Goal: Find specific page/section: Find specific page/section

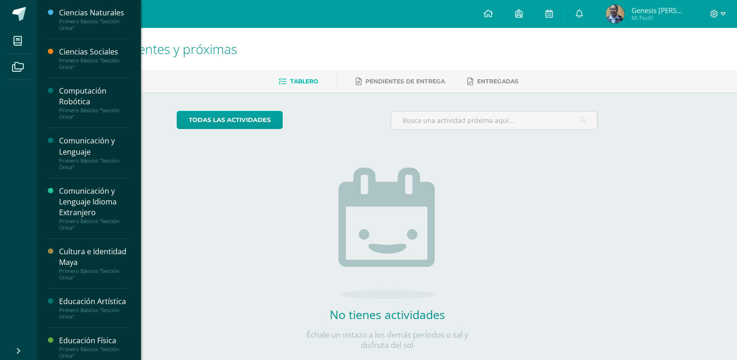
click at [91, 97] on div "Computación Robótica" at bounding box center [94, 96] width 71 height 21
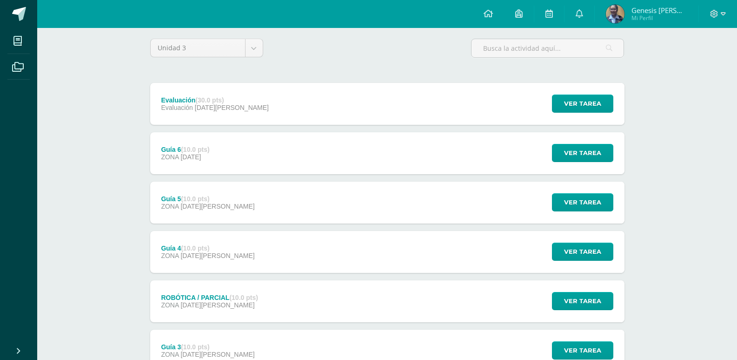
scroll to position [58, 0]
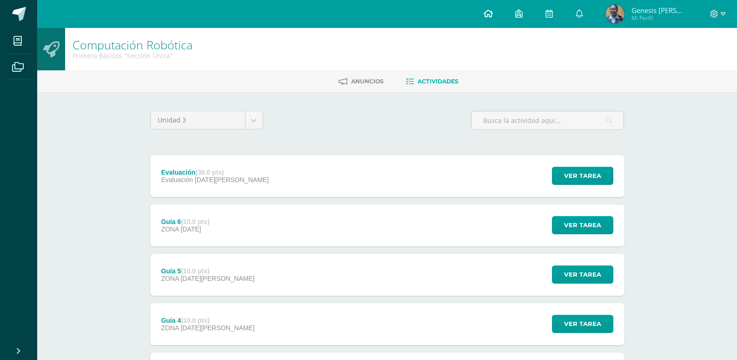
click at [491, 16] on icon at bounding box center [488, 13] width 9 height 8
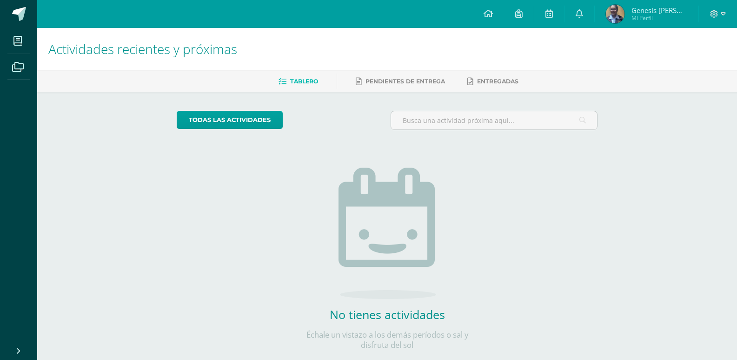
drag, startPoint x: 574, startPoint y: 233, endPoint x: 497, endPoint y: 167, distance: 101.3
click at [574, 233] on div "todas las Actividades No tienes actividades Échale un vistazo a los demás perío…" at bounding box center [387, 236] width 458 height 288
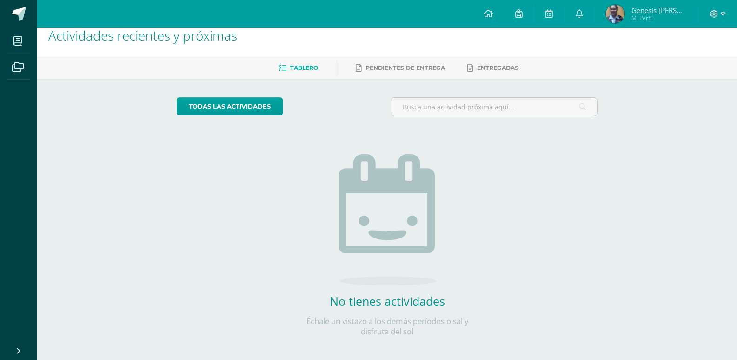
scroll to position [20, 0]
